Goal: Task Accomplishment & Management: Manage account settings

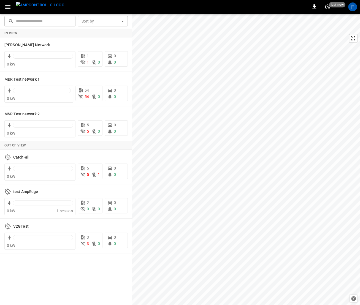
click at [8, 10] on icon "button" at bounding box center [7, 7] width 7 height 7
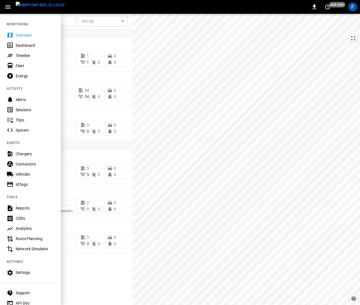
click at [113, 58] on div at bounding box center [180, 152] width 360 height 305
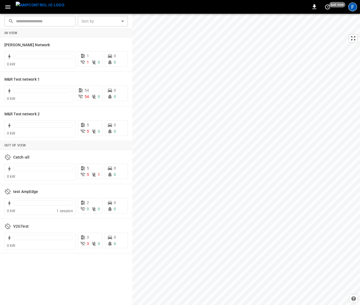
click at [352, 11] on div "F" at bounding box center [352, 6] width 9 height 9
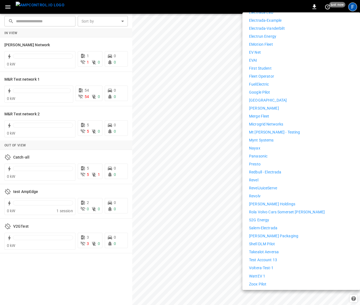
scroll to position [280, 0]
click at [268, 273] on li "WattEV 1" at bounding box center [301, 276] width 104 height 6
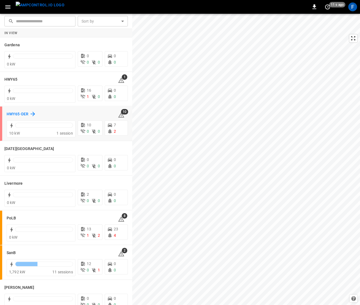
click at [19, 116] on h6 "HWY65-DER" at bounding box center [18, 114] width 22 height 6
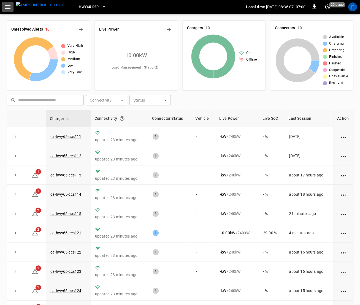
click at [9, 7] on icon "button" at bounding box center [7, 7] width 5 height 4
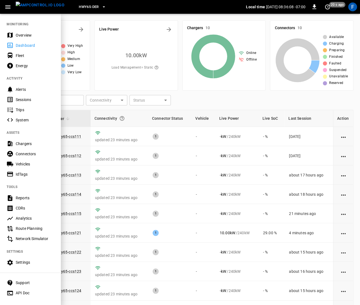
click at [16, 262] on div "Settings" at bounding box center [35, 263] width 38 height 6
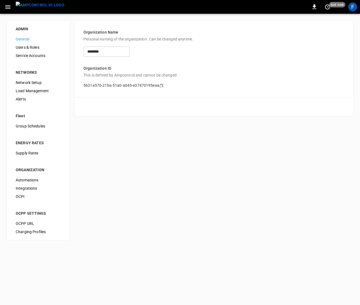
click at [44, 88] on span "Load Management" at bounding box center [38, 91] width 45 height 6
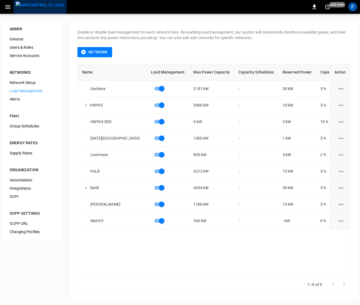
click at [42, 9] on img "menu" at bounding box center [40, 5] width 49 height 7
